Goal: Find specific page/section: Find specific page/section

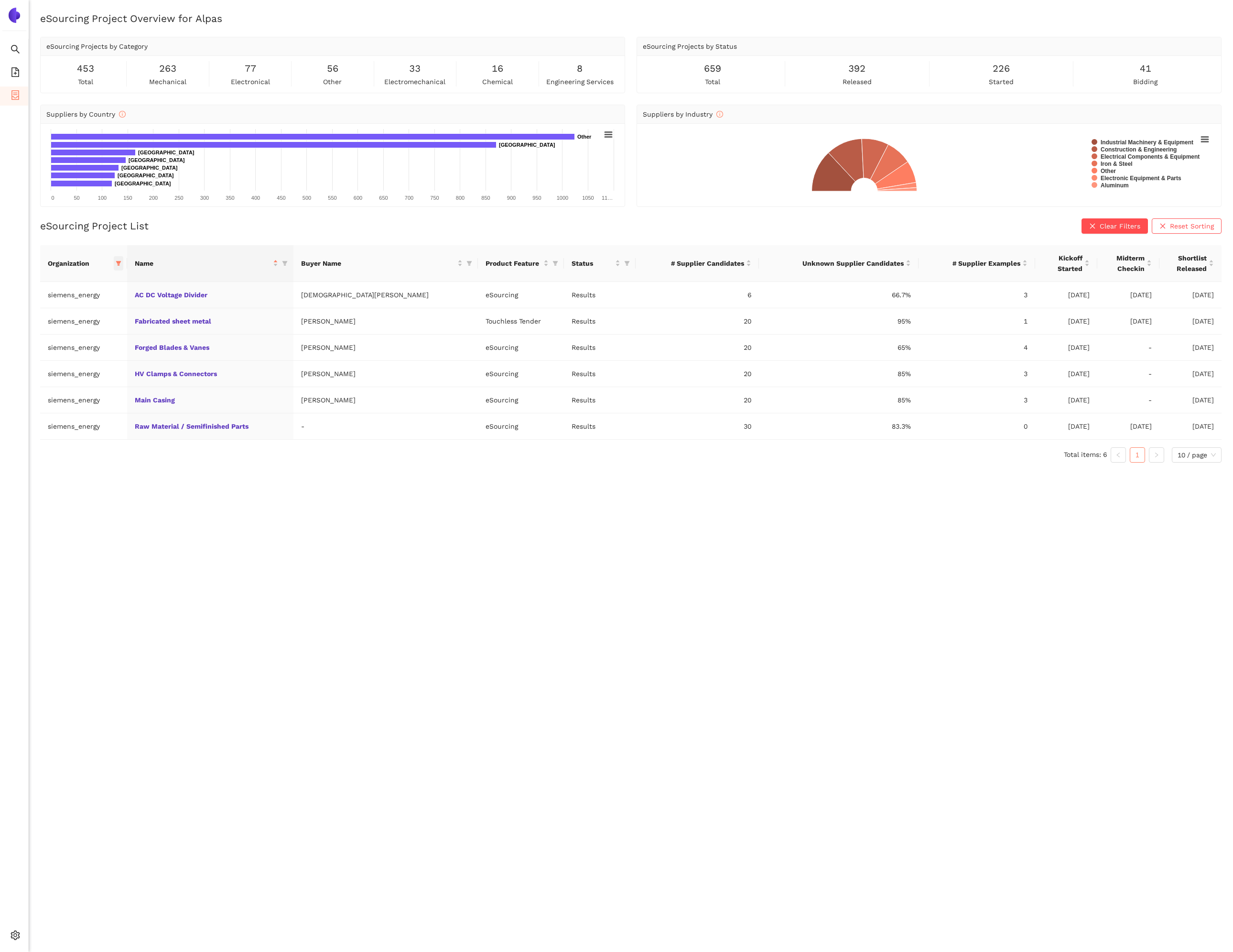
click at [121, 266] on icon "filter" at bounding box center [119, 263] width 5 height 5
click at [59, 424] on div "Reset OK" at bounding box center [92, 432] width 111 height 19
click at [59, 426] on div "Reset OK" at bounding box center [92, 432] width 111 height 19
click at [63, 434] on span "Reset" at bounding box center [54, 432] width 18 height 11
checkbox input "false"
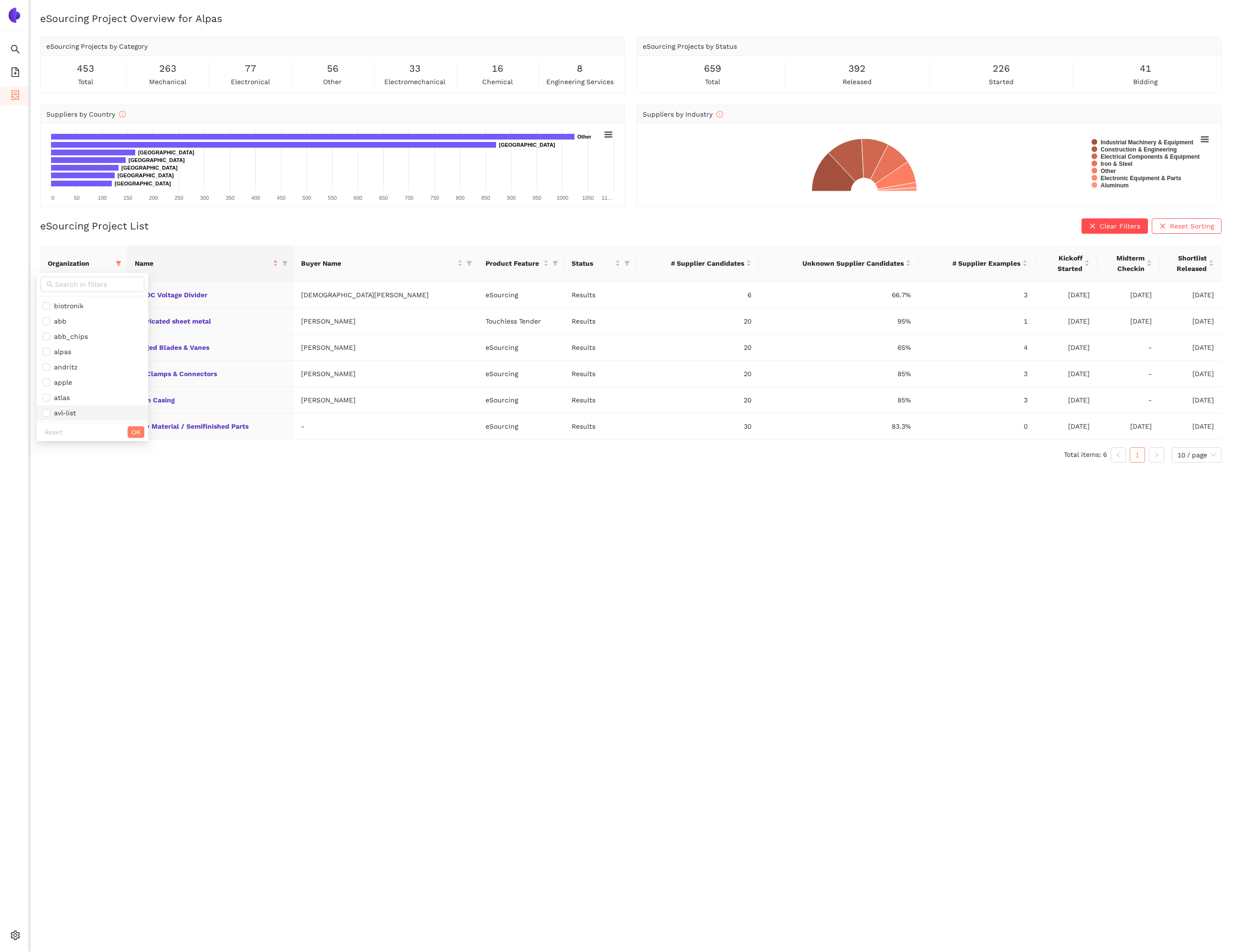
click at [72, 417] on span "avl-list" at bounding box center [63, 413] width 26 height 7
checkbox input "true"
click at [128, 436] on button "OK" at bounding box center [136, 432] width 16 height 12
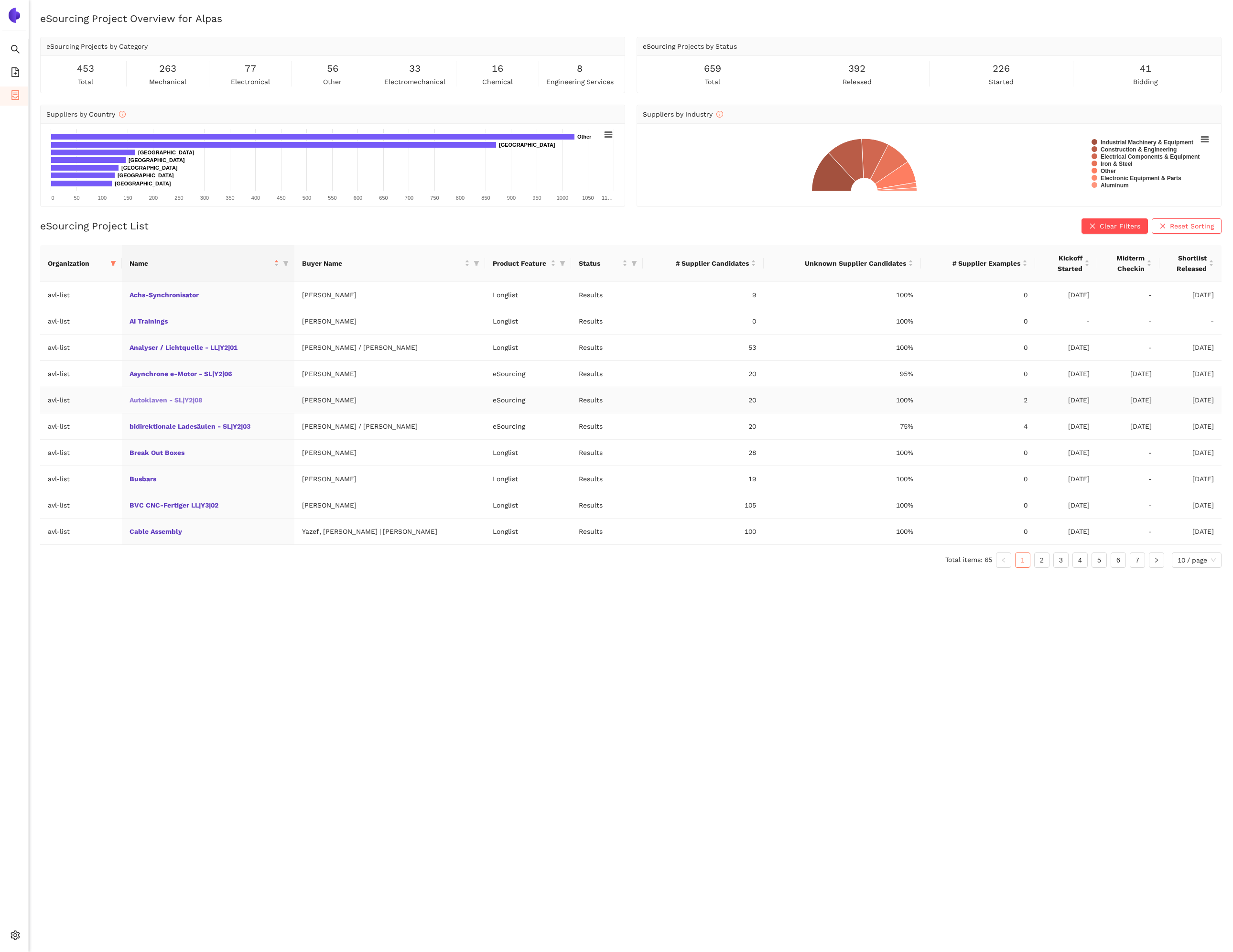
click at [0, 0] on link "Autoklaven - SL|Y2|08" at bounding box center [0, 0] width 0 height 0
